Goal: Book appointment/travel/reservation

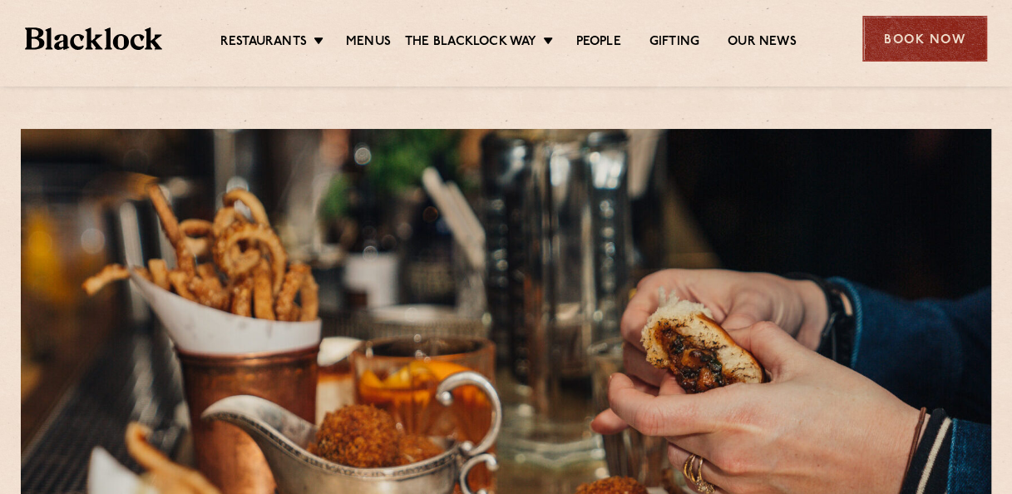
click at [933, 38] on div "Book Now" at bounding box center [924, 39] width 125 height 46
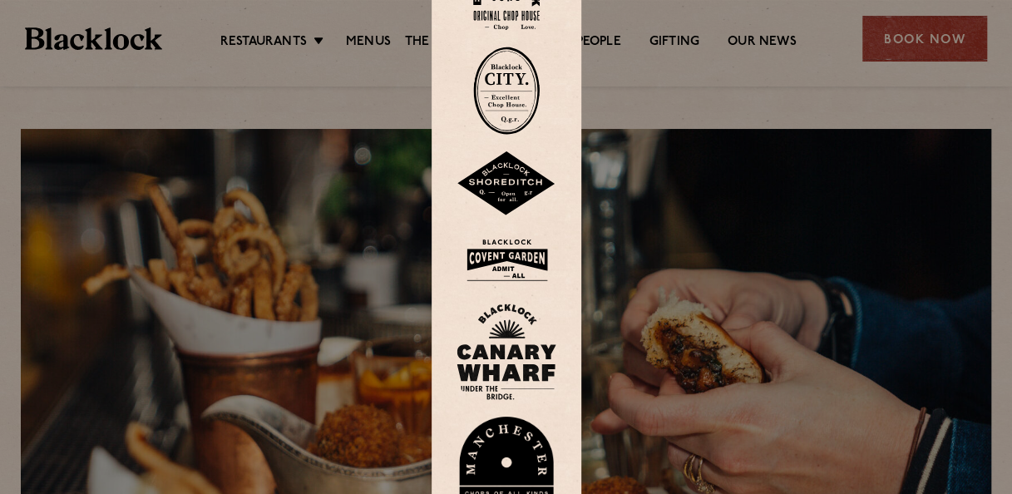
click at [517, 364] on img at bounding box center [506, 351] width 100 height 96
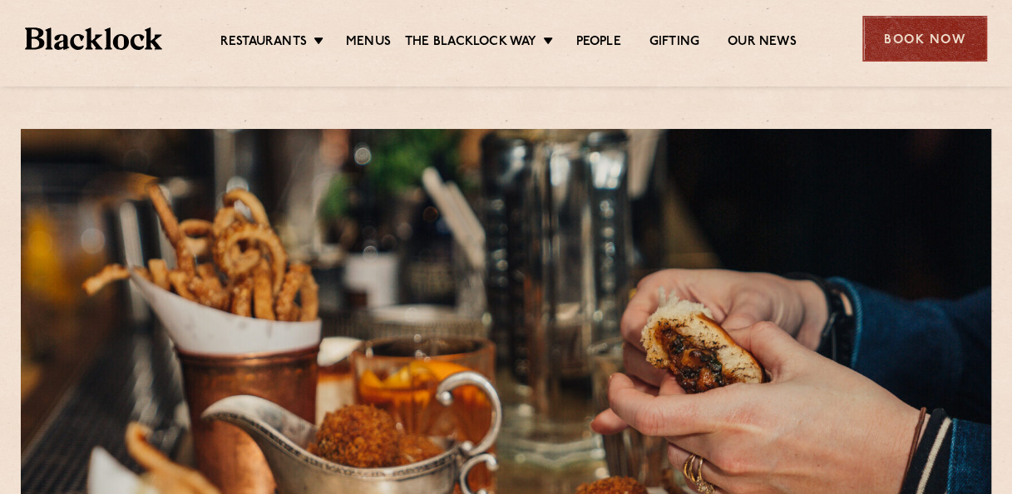
click at [908, 37] on div "Book Now" at bounding box center [924, 39] width 125 height 46
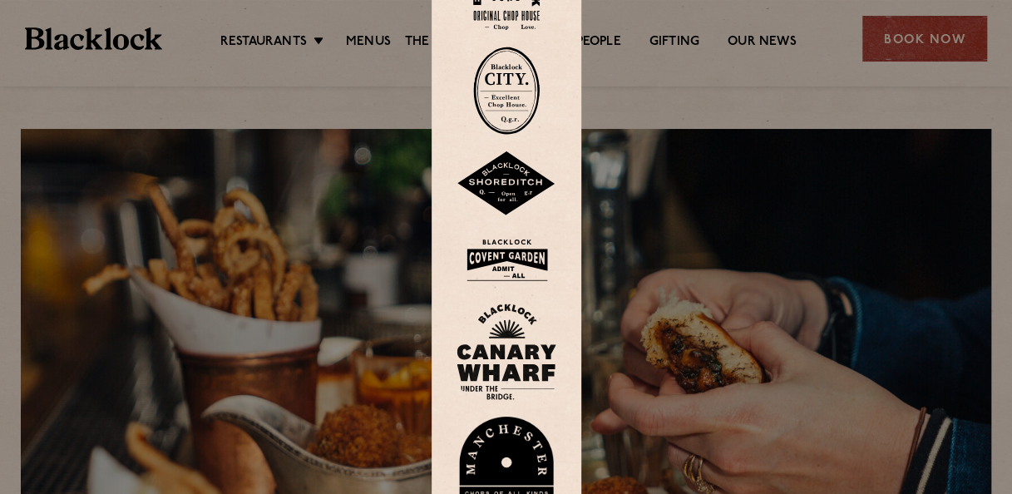
click at [509, 346] on img at bounding box center [506, 351] width 100 height 96
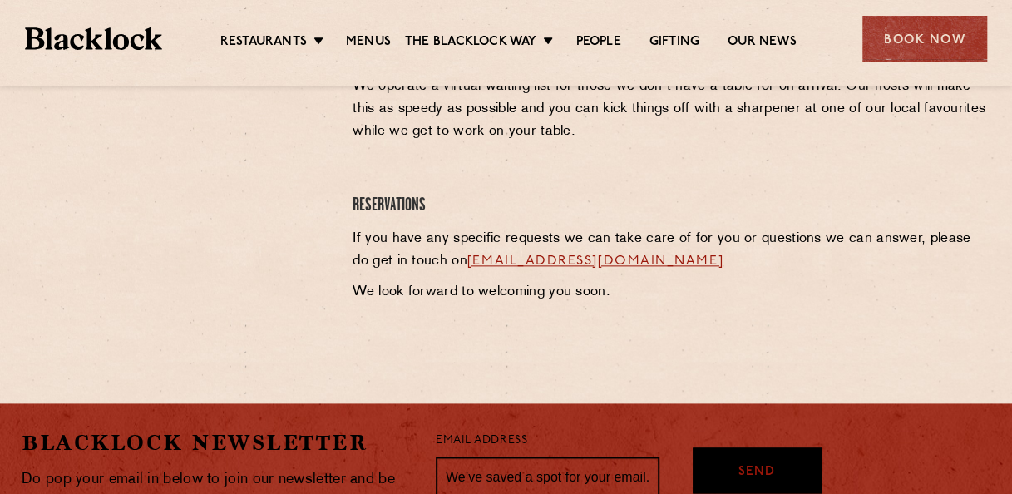
scroll to position [416, 0]
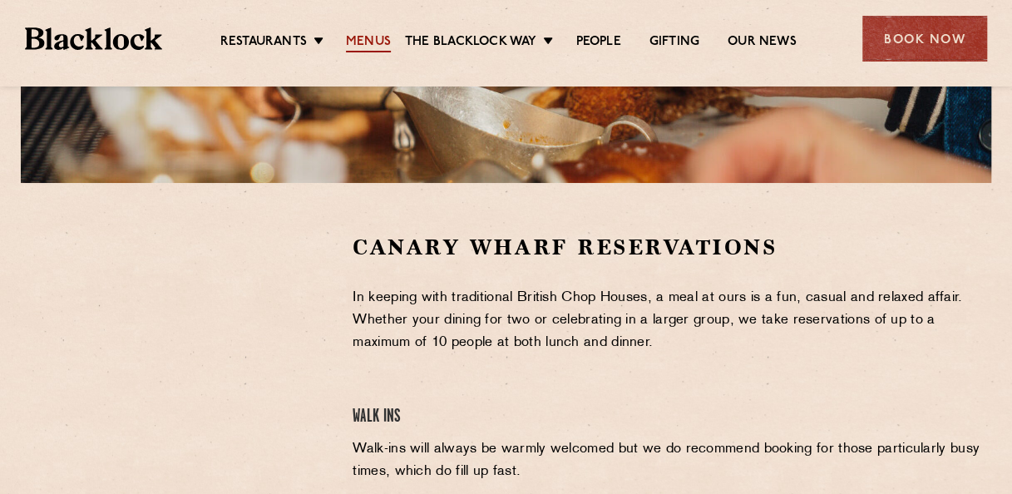
click at [346, 40] on link "Menus" at bounding box center [368, 43] width 45 height 18
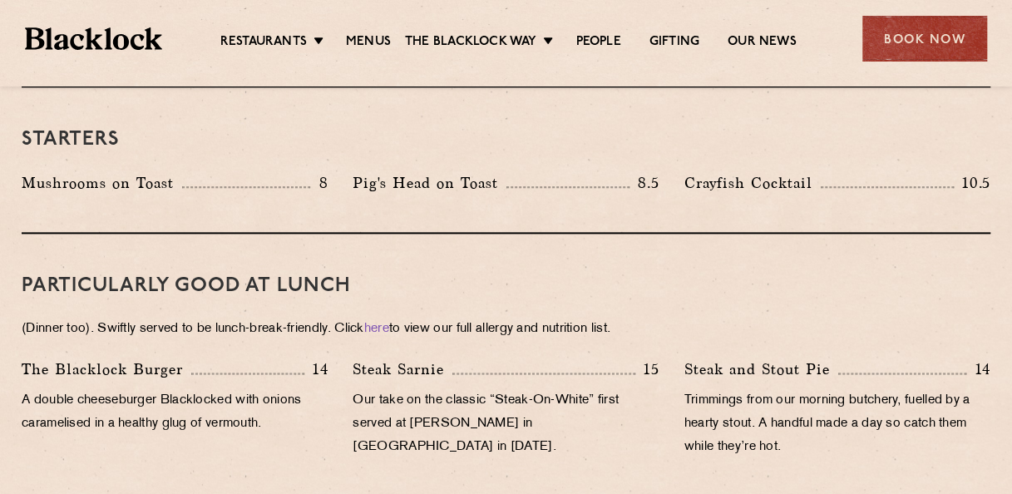
scroll to position [416, 0]
